Goal: Task Accomplishment & Management: Complete application form

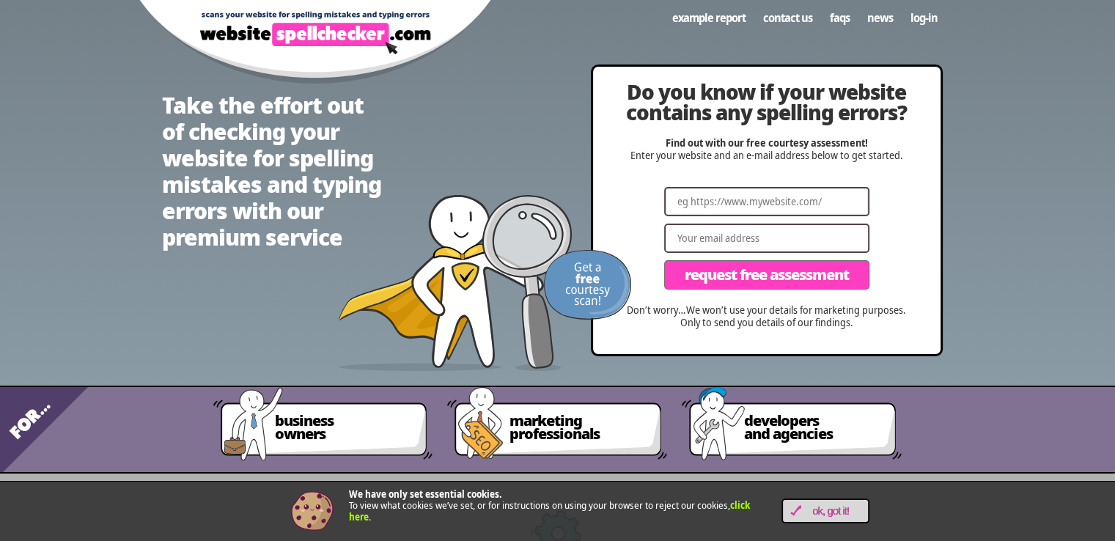
click at [745, 216] on input "Website" at bounding box center [766, 201] width 205 height 29
click at [789, 199] on input "Website" at bounding box center [766, 201] width 205 height 29
paste input "[URL][DOMAIN_NAME]"
type input "[URL][DOMAIN_NAME]"
click at [774, 236] on input "Email" at bounding box center [766, 238] width 205 height 29
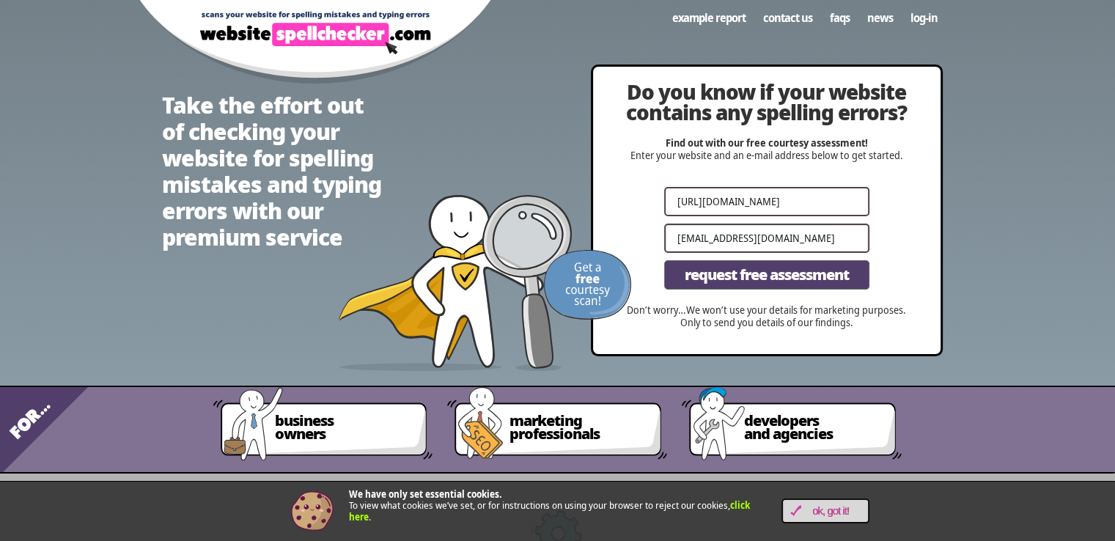
type input "[EMAIL_ADDRESS][DOMAIN_NAME]"
click at [770, 280] on span "Request Free Assessment" at bounding box center [767, 275] width 164 height 15
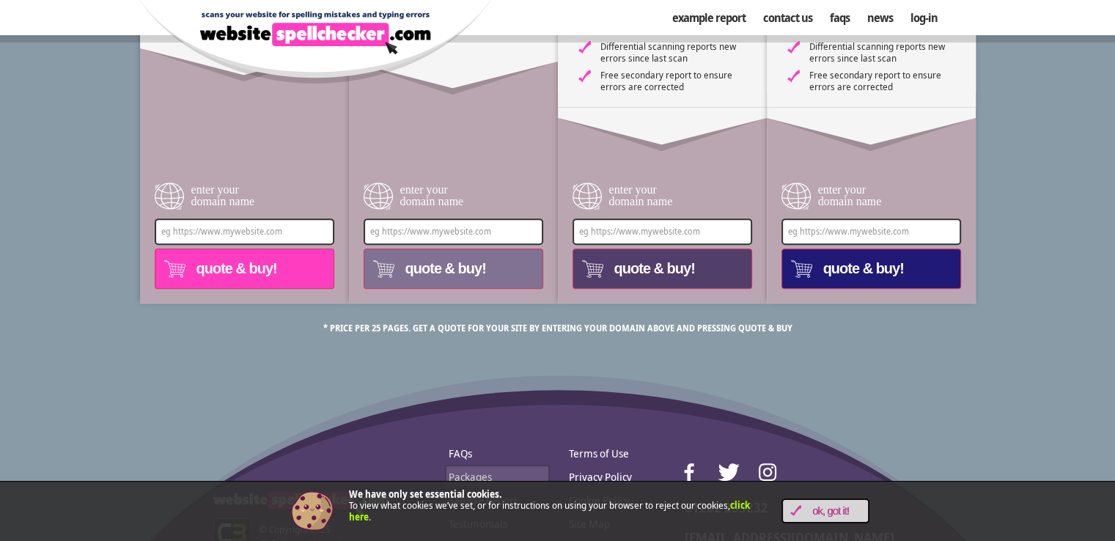
scroll to position [674, 0]
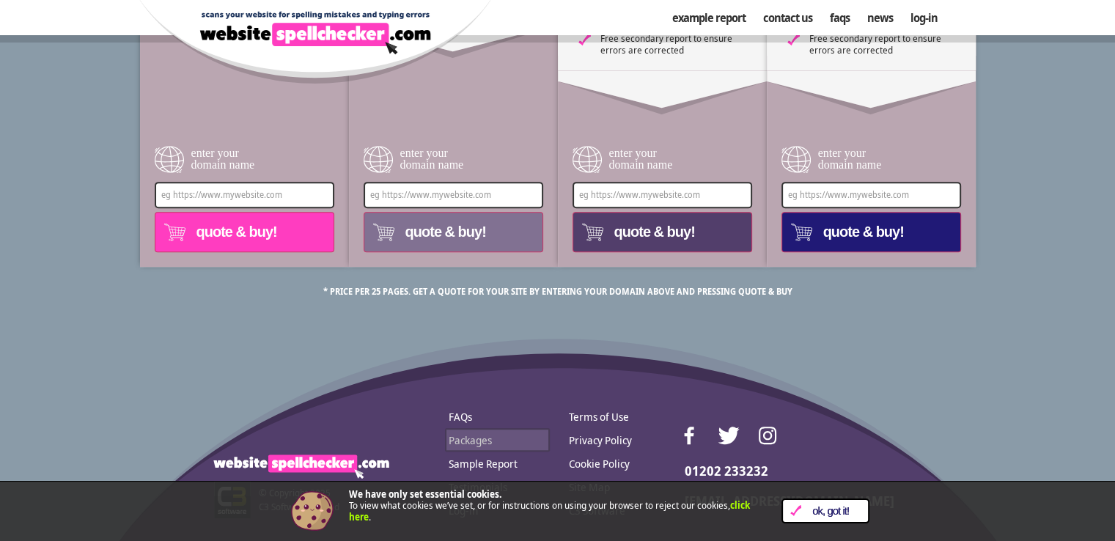
click at [806, 512] on span "OK, Got it!" at bounding box center [830, 511] width 59 height 12
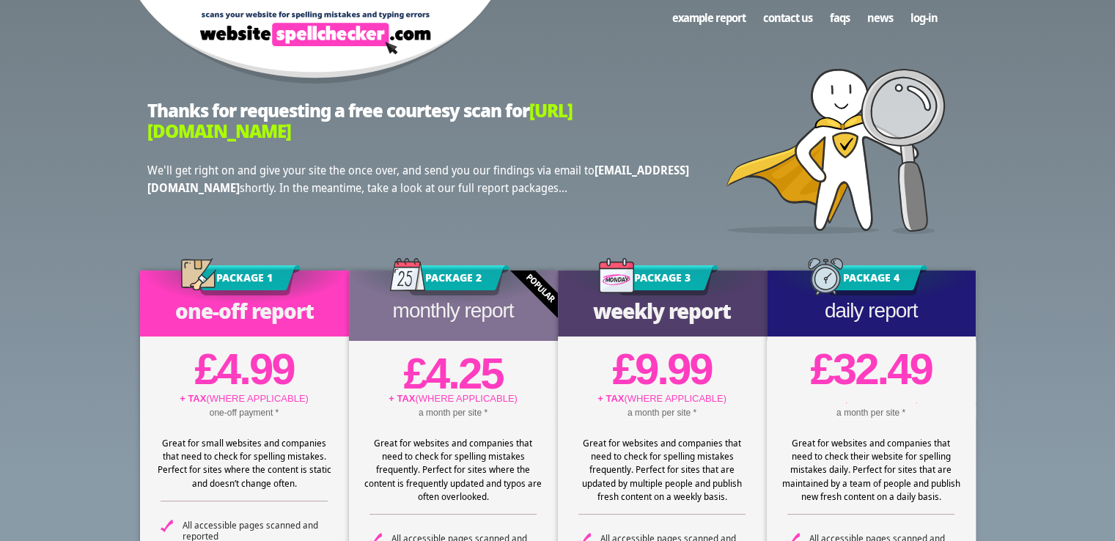
scroll to position [0, 0]
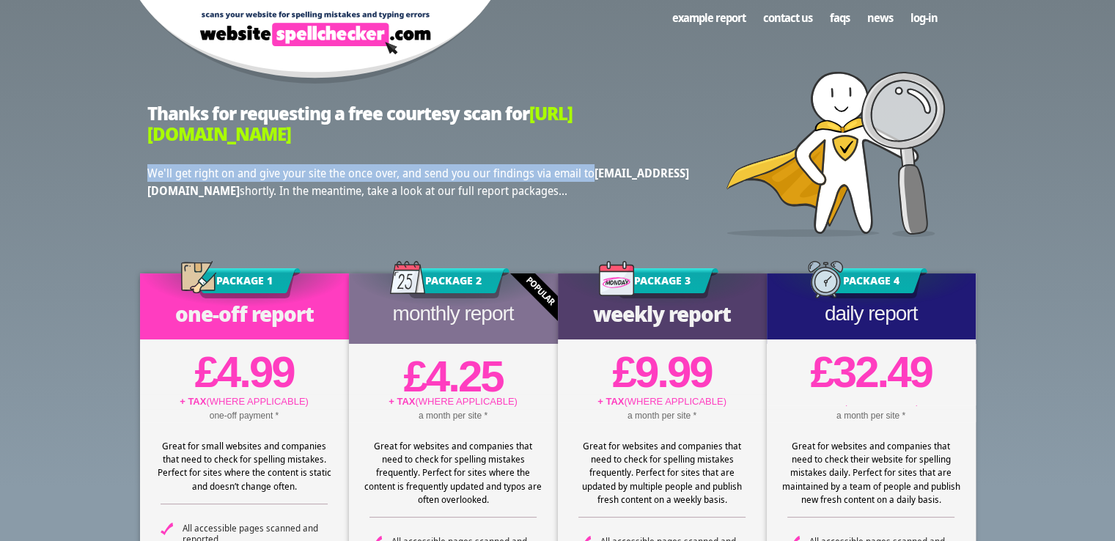
drag, startPoint x: 152, startPoint y: 170, endPoint x: 616, endPoint y: 180, distance: 464.8
click at [616, 180] on section "Thanks for requesting a free courtesy scan for https://webase.co.in/searock/ We…" at bounding box center [557, 154] width 1115 height 238
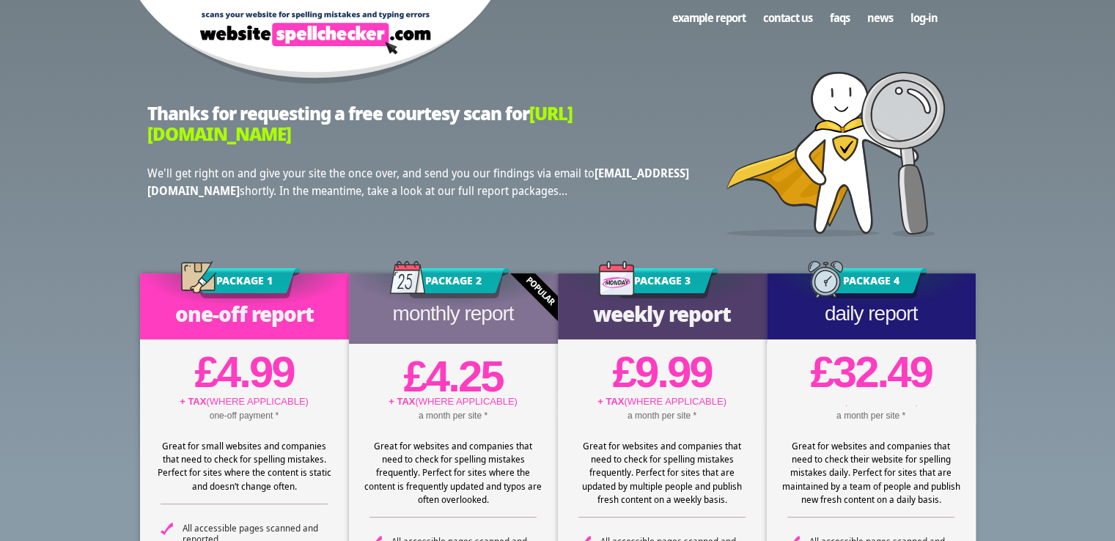
click at [637, 117] on h2 "Thanks for requesting a free courtesy scan for https://webase.co.in/searock/" at bounding box center [418, 124] width 542 height 43
drag, startPoint x: 366, startPoint y: 193, endPoint x: 667, endPoint y: 204, distance: 301.5
click at [668, 203] on div "We'll get right on and give your site the once over, and send you our findings …" at bounding box center [418, 186] width 542 height 45
click at [0, 229] on section "Thanks for requesting a free courtesy scan for https://webase.co.in/searock/ We…" at bounding box center [557, 154] width 1115 height 238
